Goal: Navigation & Orientation: Find specific page/section

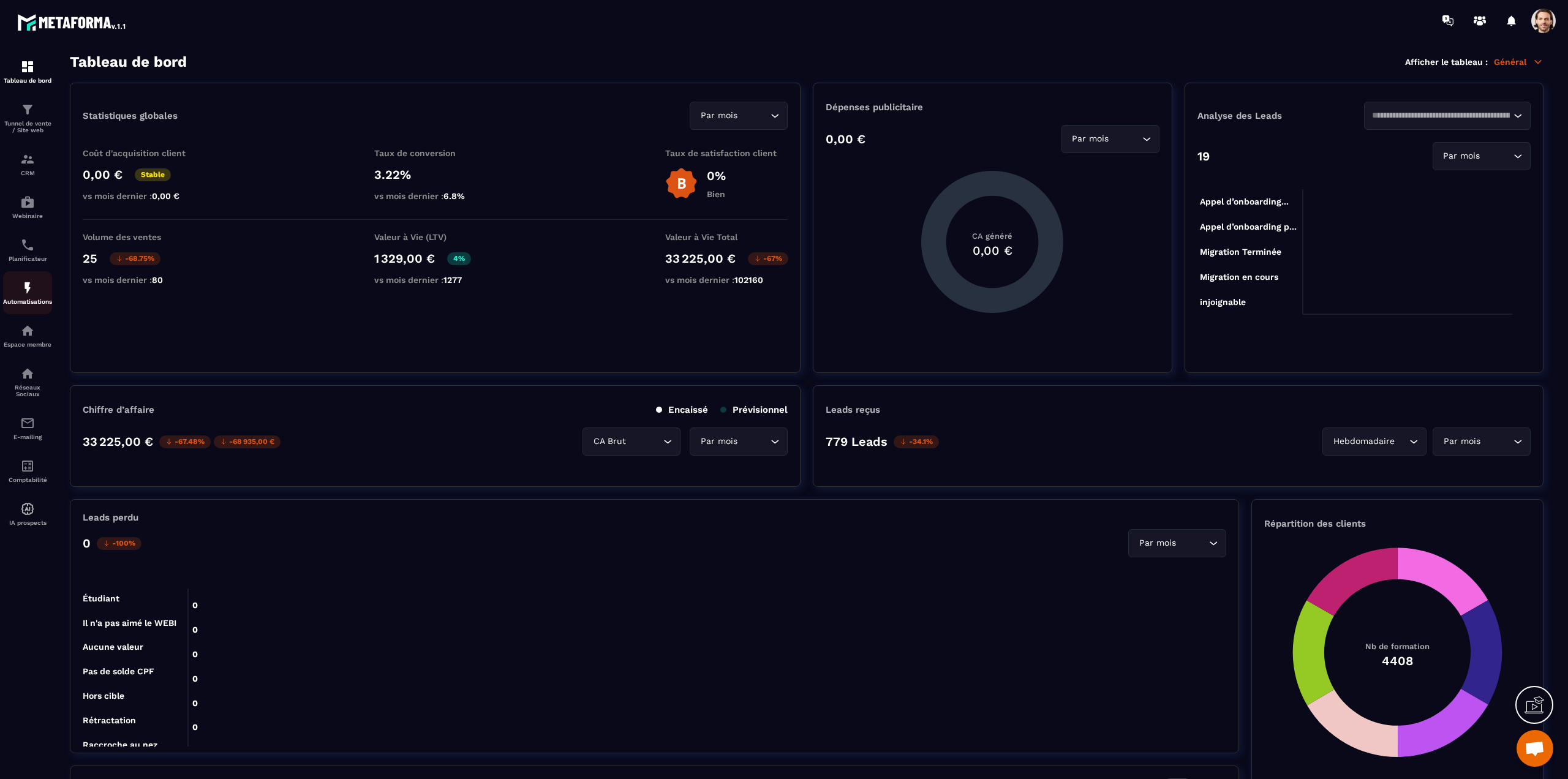
click at [26, 286] on img at bounding box center [27, 288] width 15 height 15
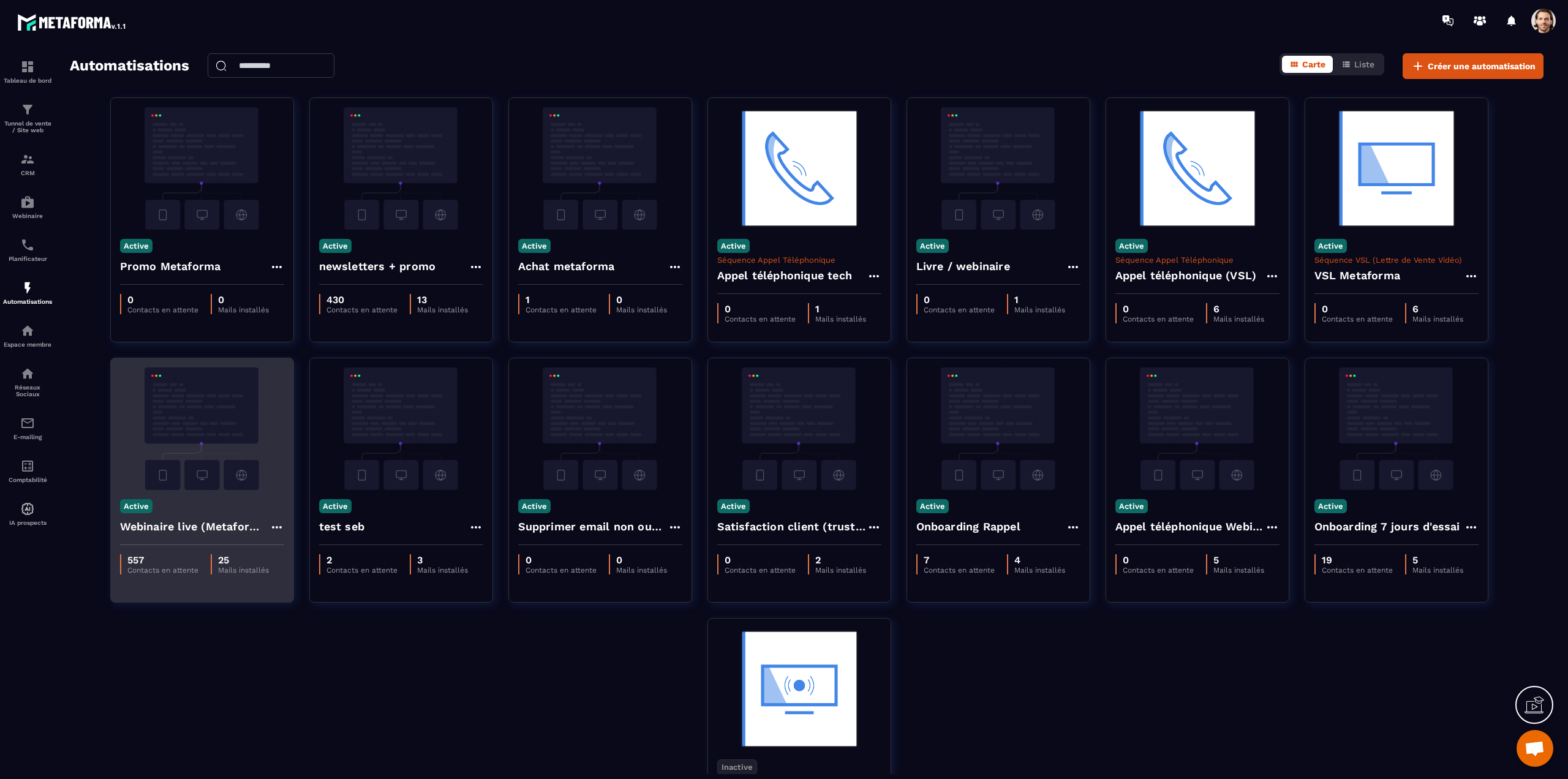
click at [190, 522] on h4 "Webinaire live (Metaforma)" at bounding box center [194, 526] width 149 height 17
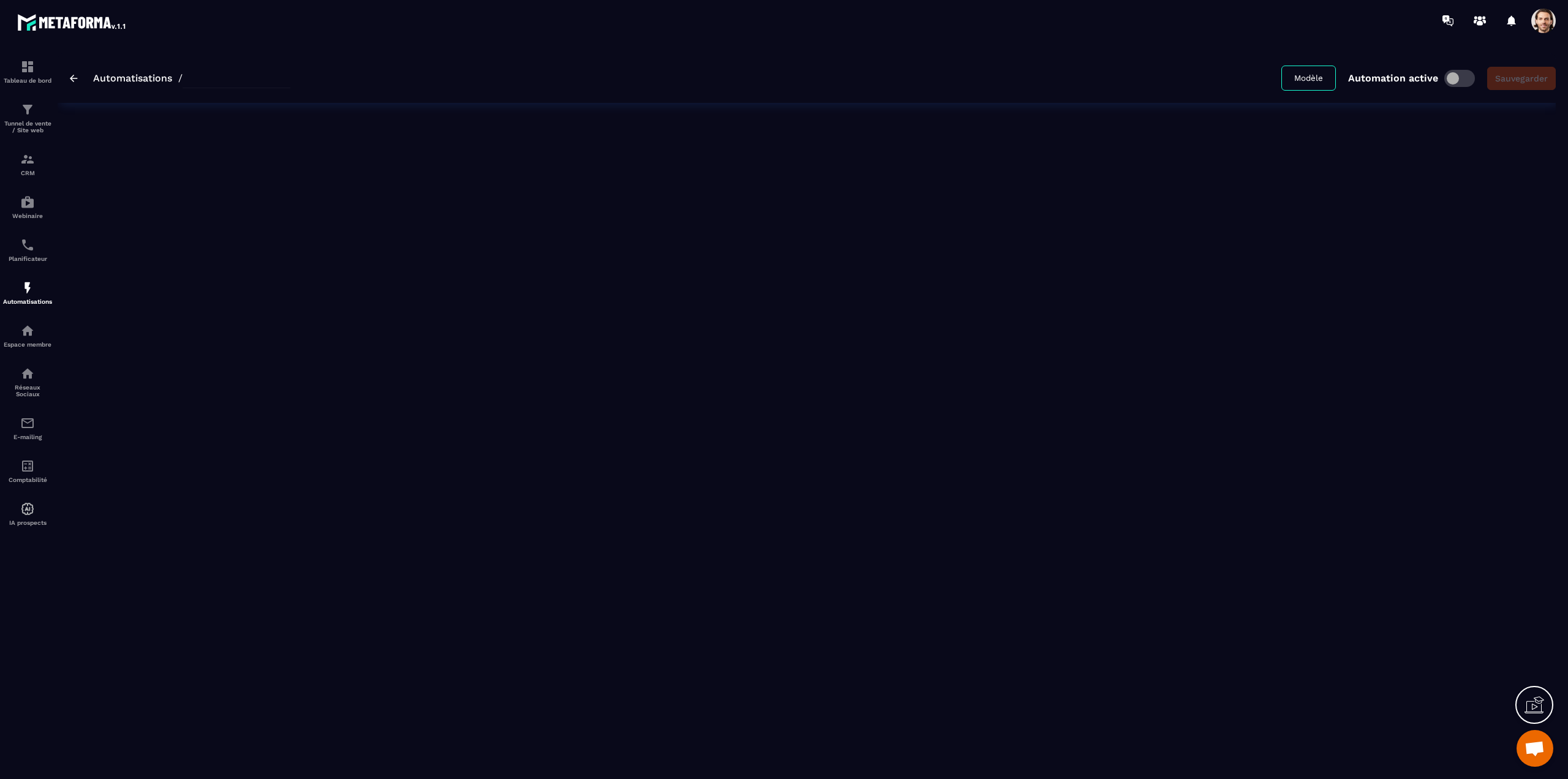
type input "**********"
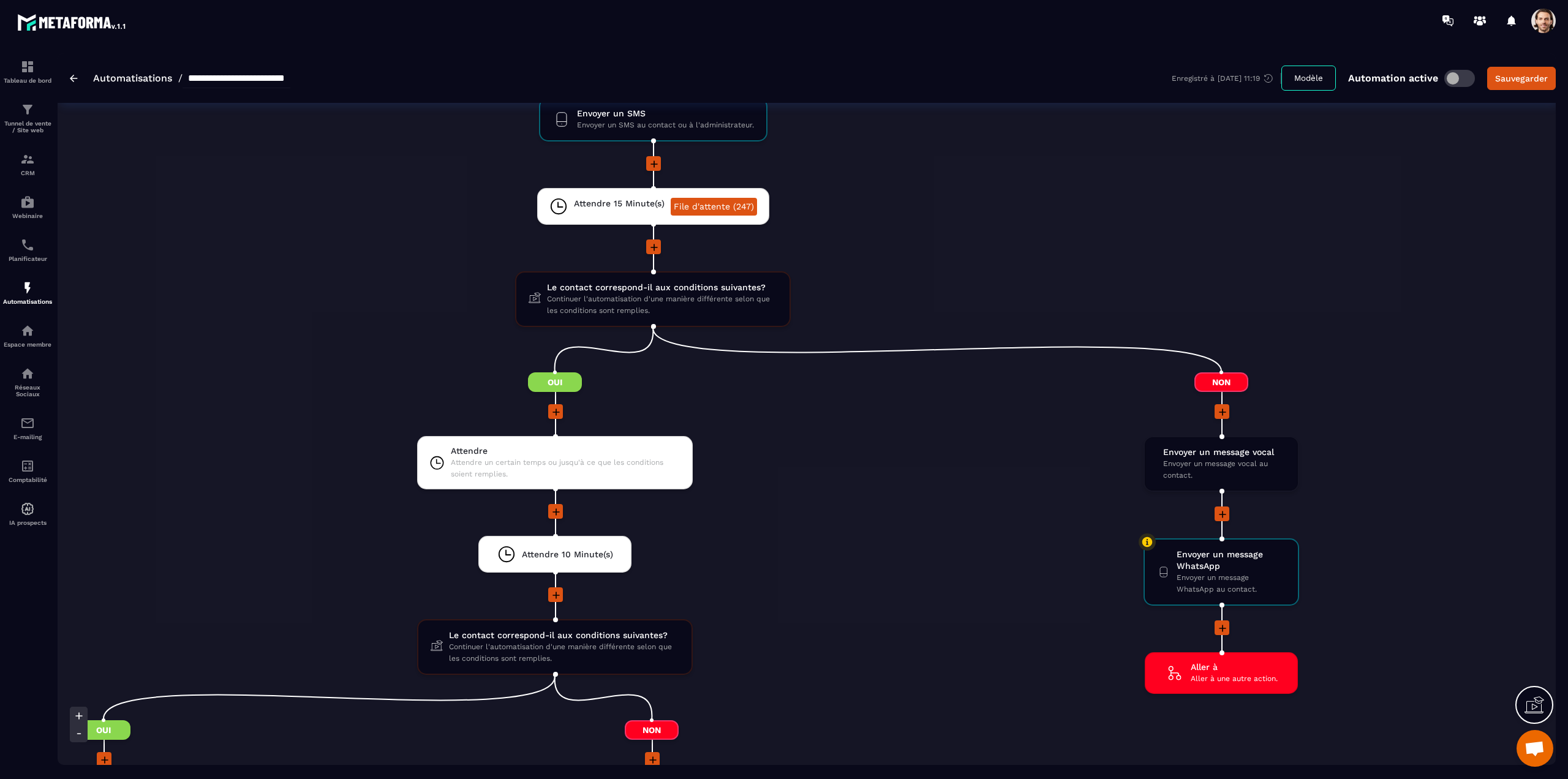
scroll to position [2687, 0]
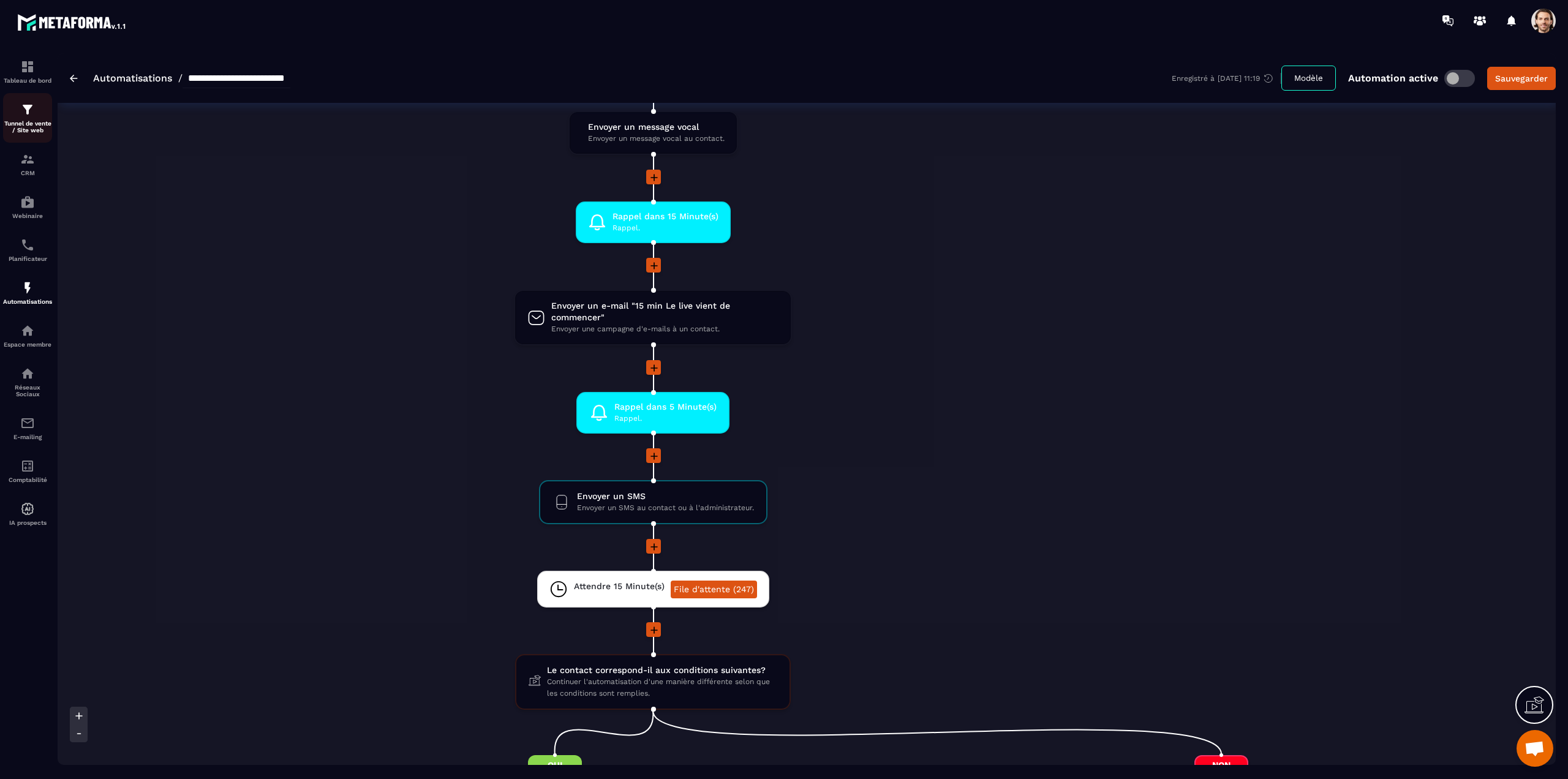
click at [26, 125] on p "Tunnel de vente / Site web" at bounding box center [27, 127] width 49 height 14
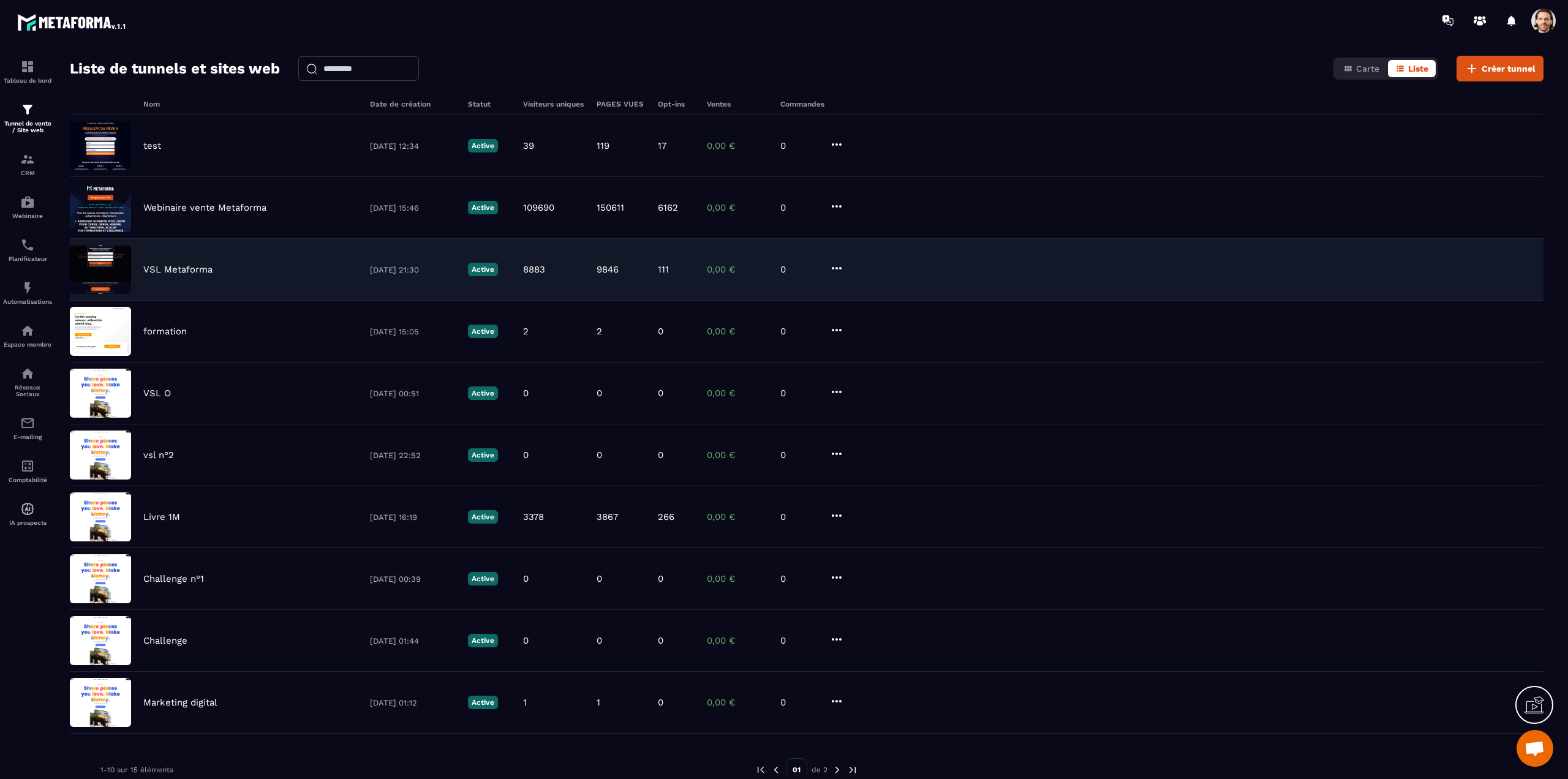
scroll to position [84, 0]
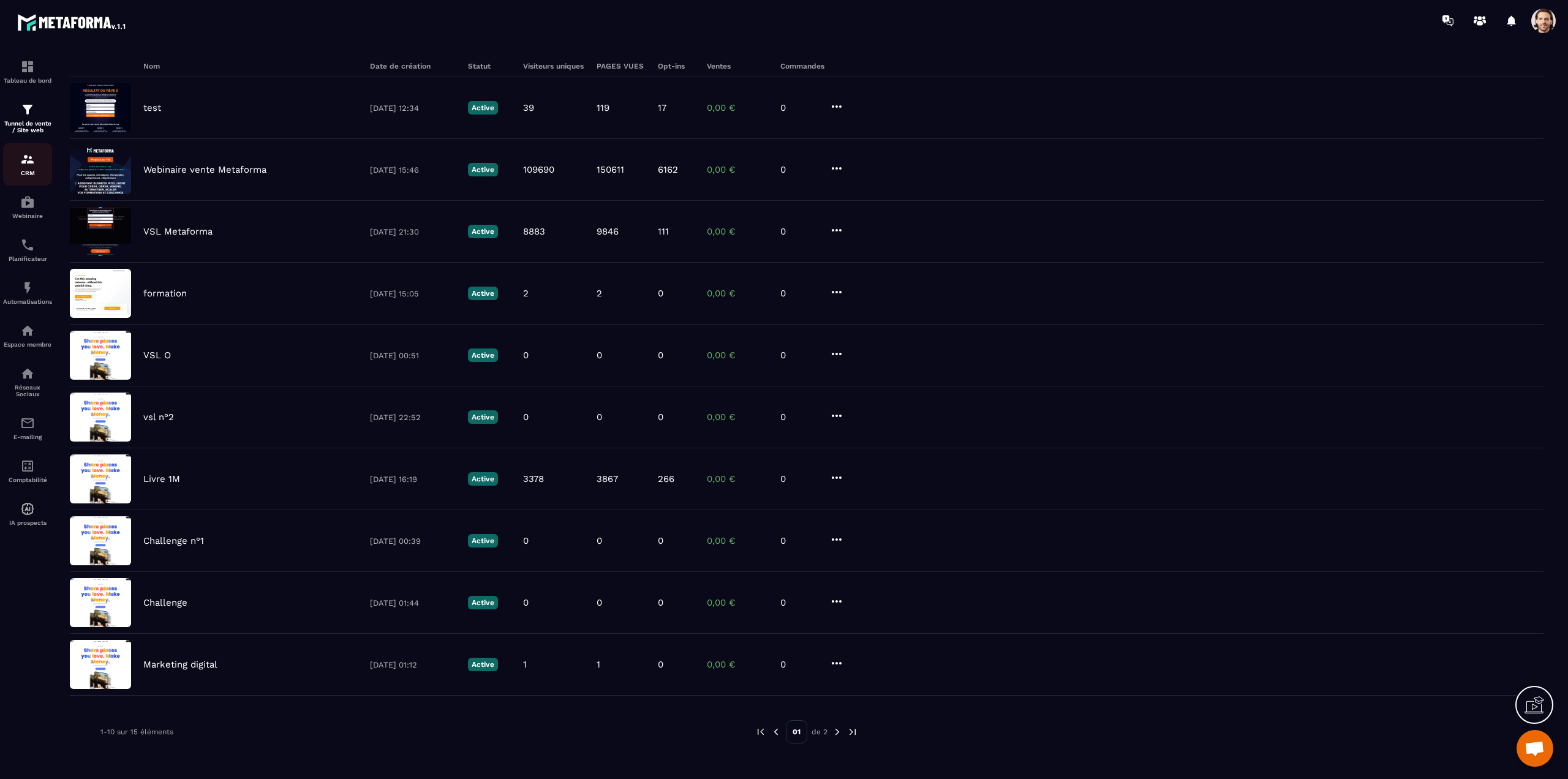
click at [28, 172] on p "CRM" at bounding box center [27, 173] width 49 height 7
